Goal: Task Accomplishment & Management: Manage account settings

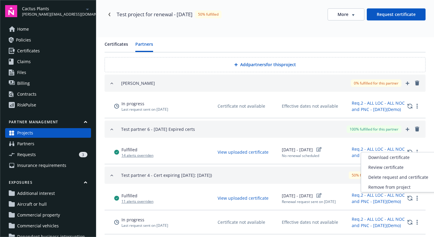
scroll to position [1, 0]
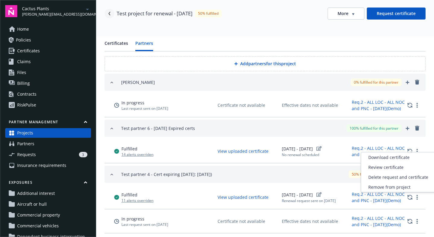
click at [110, 14] on icon "Navigate back" at bounding box center [110, 14] width 4 height 4
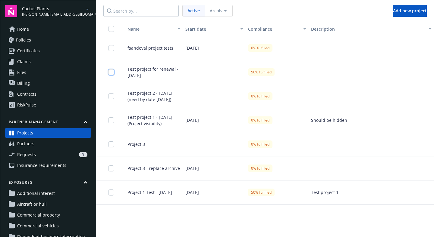
click at [112, 71] on input "checkbox" at bounding box center [111, 72] width 6 height 6
checkbox input "true"
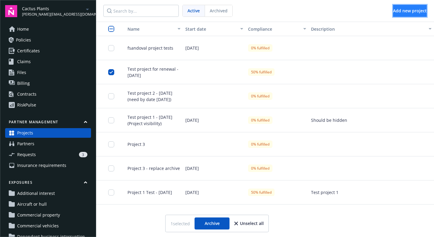
click at [393, 12] on span "Add new project" at bounding box center [410, 11] width 34 height 6
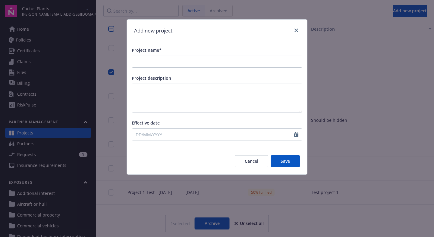
click at [249, 166] on button "Cancel" at bounding box center [251, 161] width 33 height 12
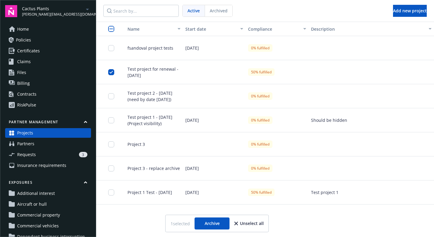
click at [203, 102] on div at bounding box center [214, 96] width 63 height 24
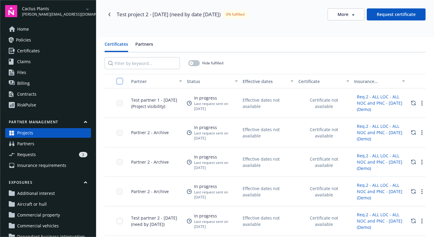
click at [117, 80] on input "checkbox" at bounding box center [120, 81] width 6 height 6
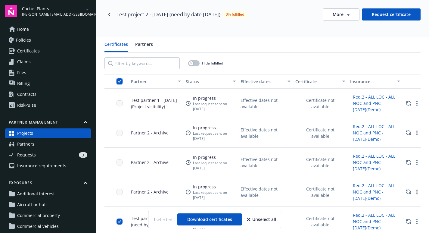
click at [117, 80] on input "checkbox" at bounding box center [120, 81] width 6 height 6
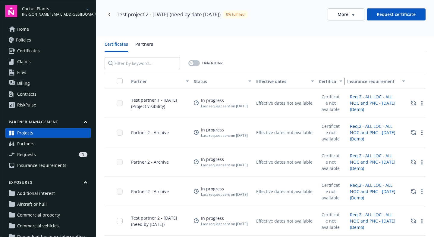
drag, startPoint x: 346, startPoint y: 81, endPoint x: 321, endPoint y: 80, distance: 25.3
click at [321, 80] on button "Certificate" at bounding box center [330, 81] width 28 height 14
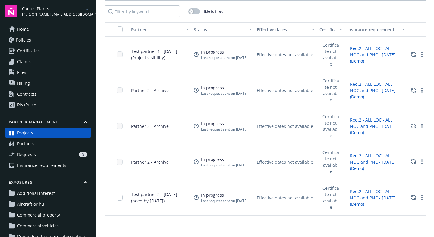
scroll to position [52, 0]
click at [418, 88] on link "more" at bounding box center [421, 89] width 7 height 7
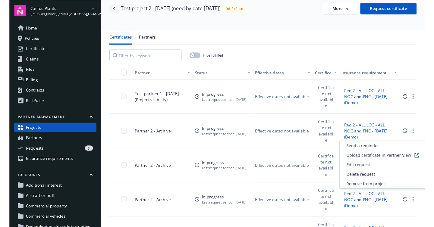
scroll to position [0, 0]
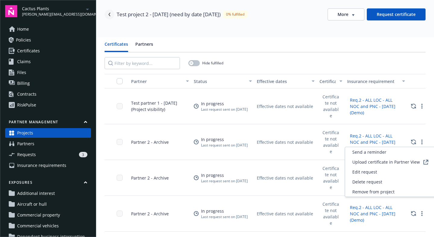
click at [111, 16] on link "Navigate back" at bounding box center [110, 15] width 10 height 10
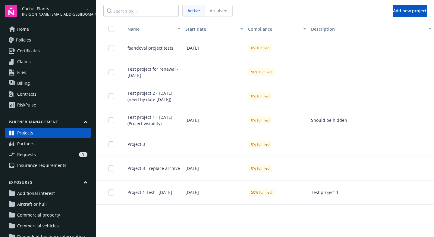
click at [42, 133] on link "Projects" at bounding box center [48, 133] width 86 height 10
